Goal: Task Accomplishment & Management: Complete application form

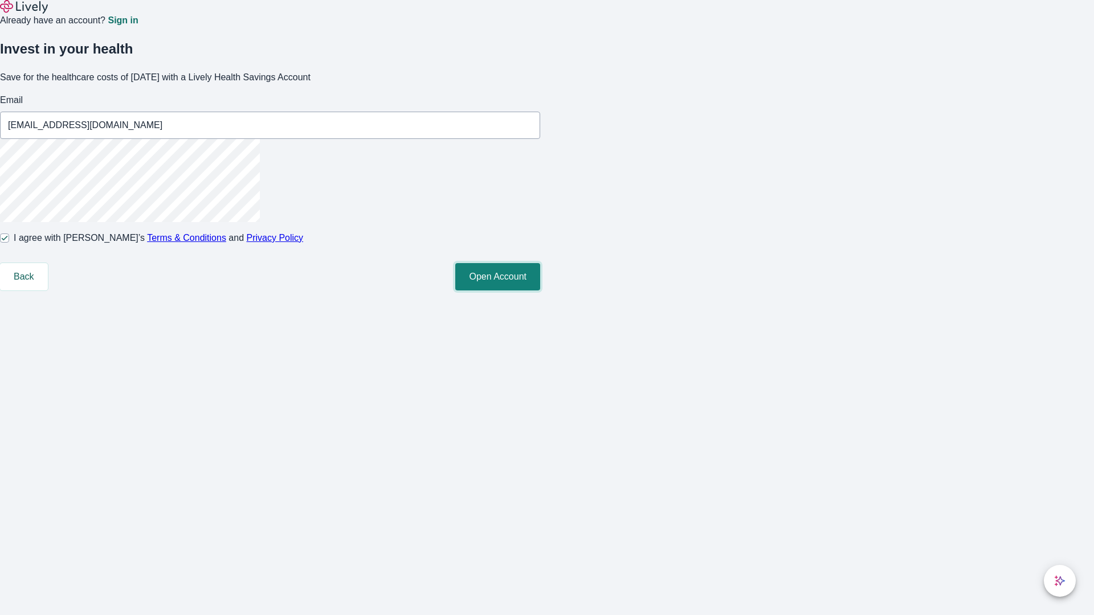
click at [540, 291] on button "Open Account" at bounding box center [497, 276] width 85 height 27
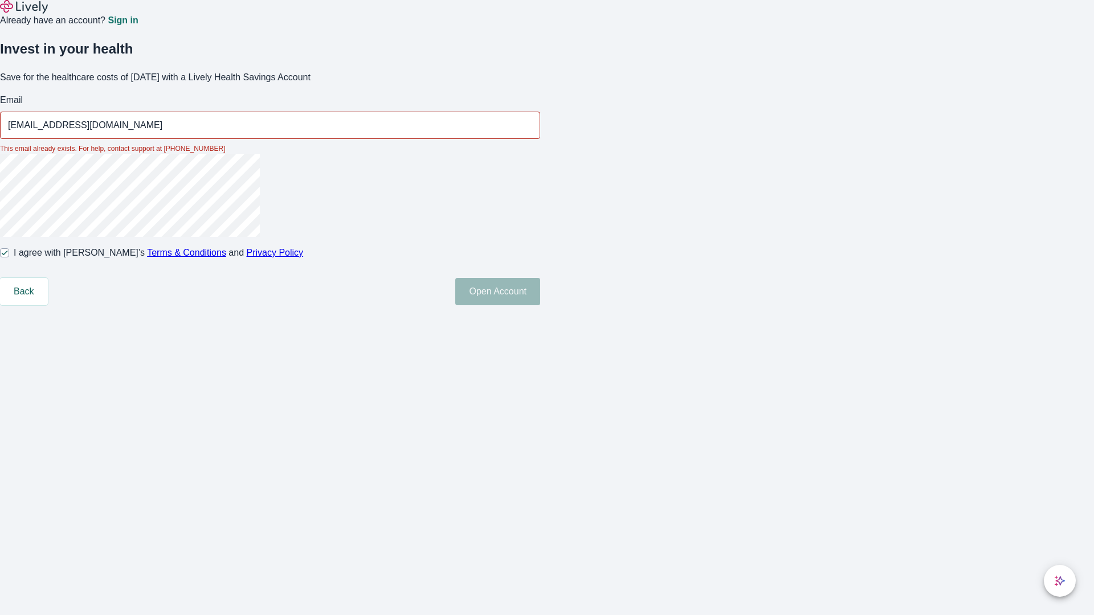
type input "[EMAIL_ADDRESS][DOMAIN_NAME]"
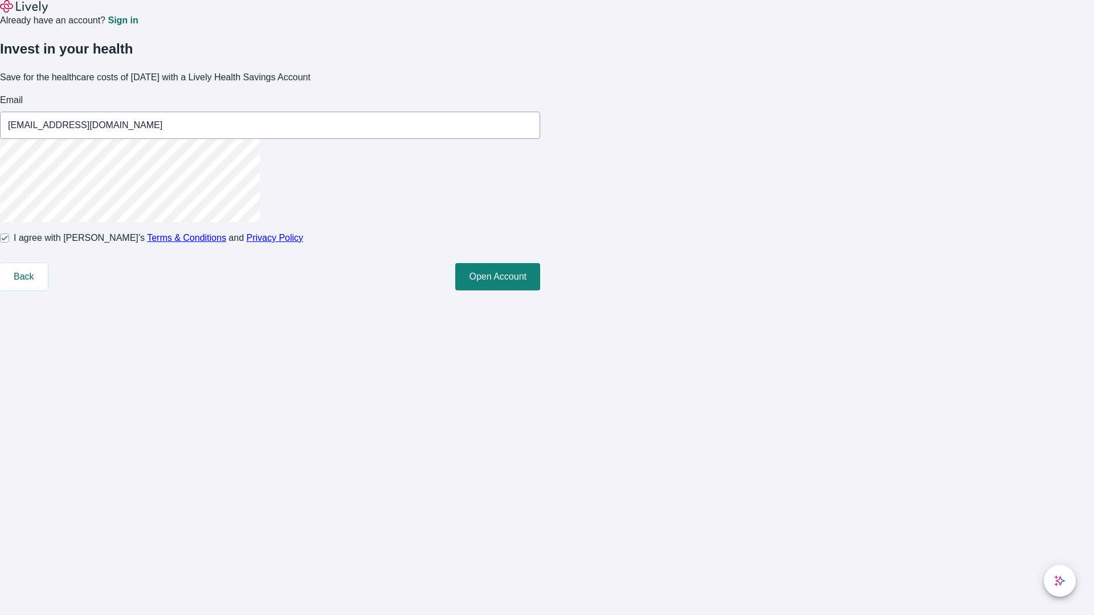
click at [9, 243] on input "I agree with Lively’s Terms & Conditions and Privacy Policy" at bounding box center [4, 238] width 9 height 9
checkbox input "false"
type input "[EMAIL_ADDRESS][DOMAIN_NAME]"
click at [9, 243] on input "I agree with Lively’s Terms & Conditions and Privacy Policy" at bounding box center [4, 238] width 9 height 9
checkbox input "true"
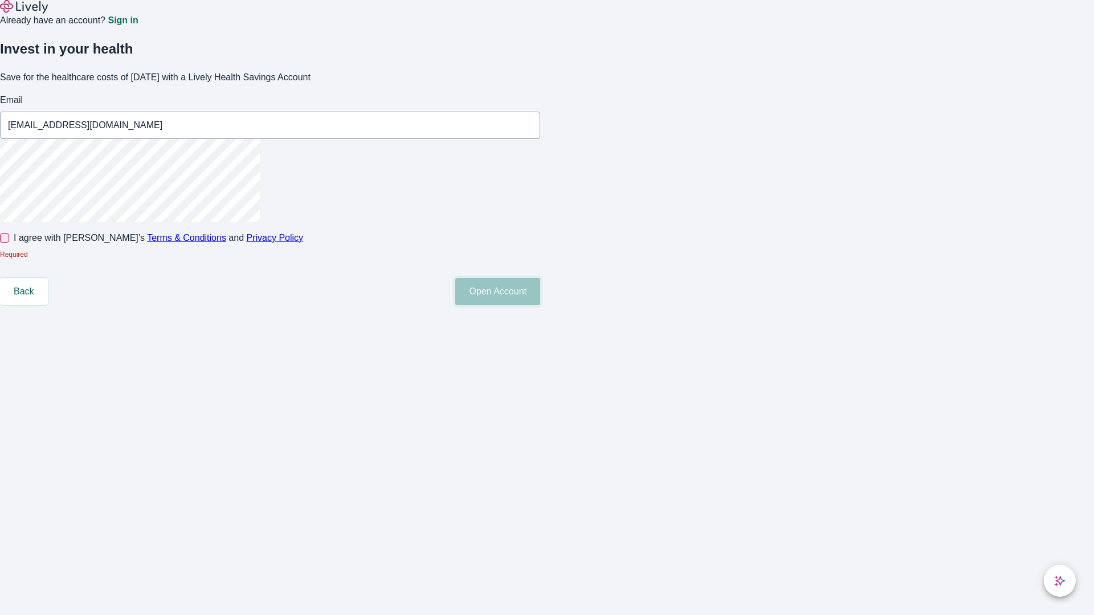
click at [540, 305] on button "Open Account" at bounding box center [497, 291] width 85 height 27
